Goal: Navigation & Orientation: Find specific page/section

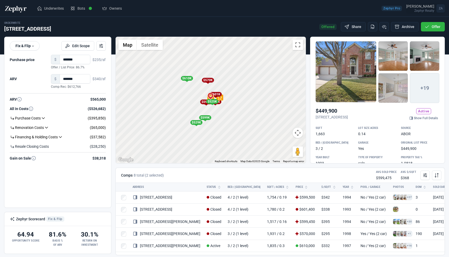
click at [433, 6] on div "[PERSON_NAME]" at bounding box center [420, 6] width 28 height 4
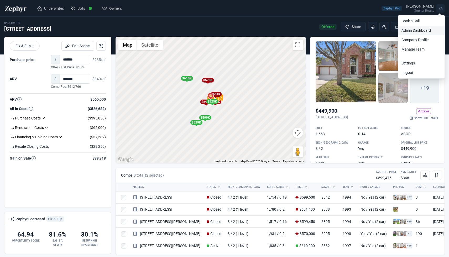
click at [411, 30] on link "Admin Dashboard" at bounding box center [421, 30] width 46 height 9
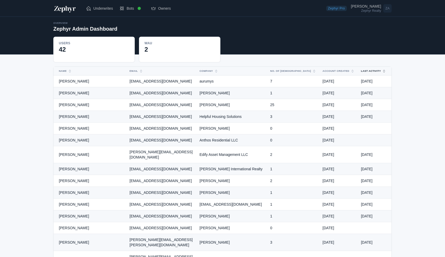
click at [359, 69] on button "Last Activity" at bounding box center [369, 71] width 25 height 8
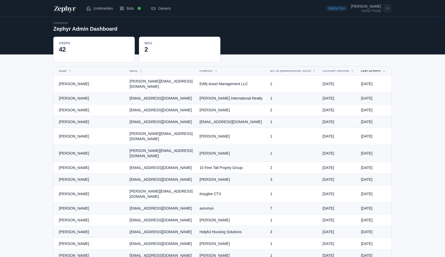
click at [359, 69] on button "Last Activity" at bounding box center [369, 71] width 25 height 8
